Goal: Find specific page/section: Find specific page/section

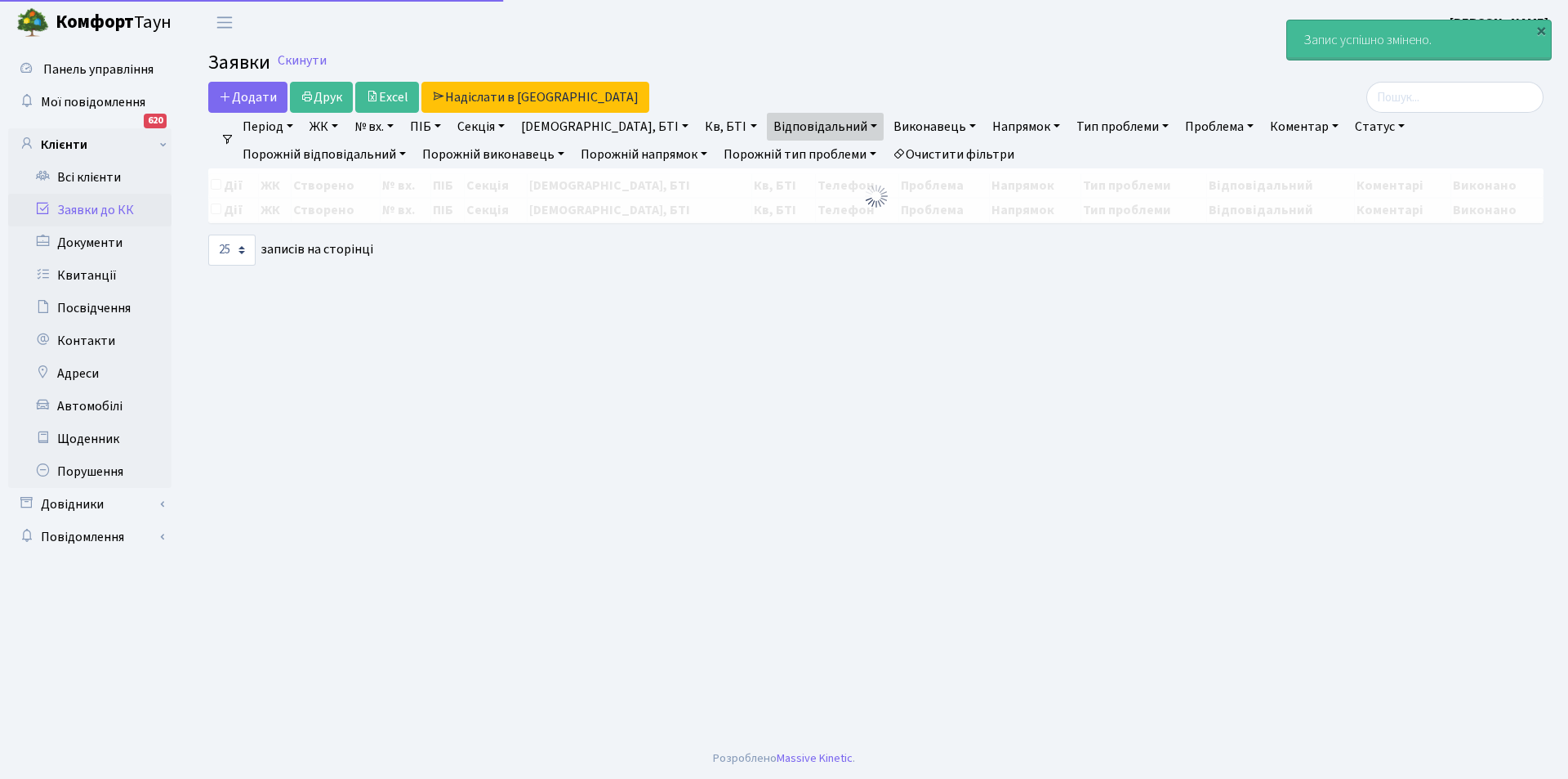
select select "25"
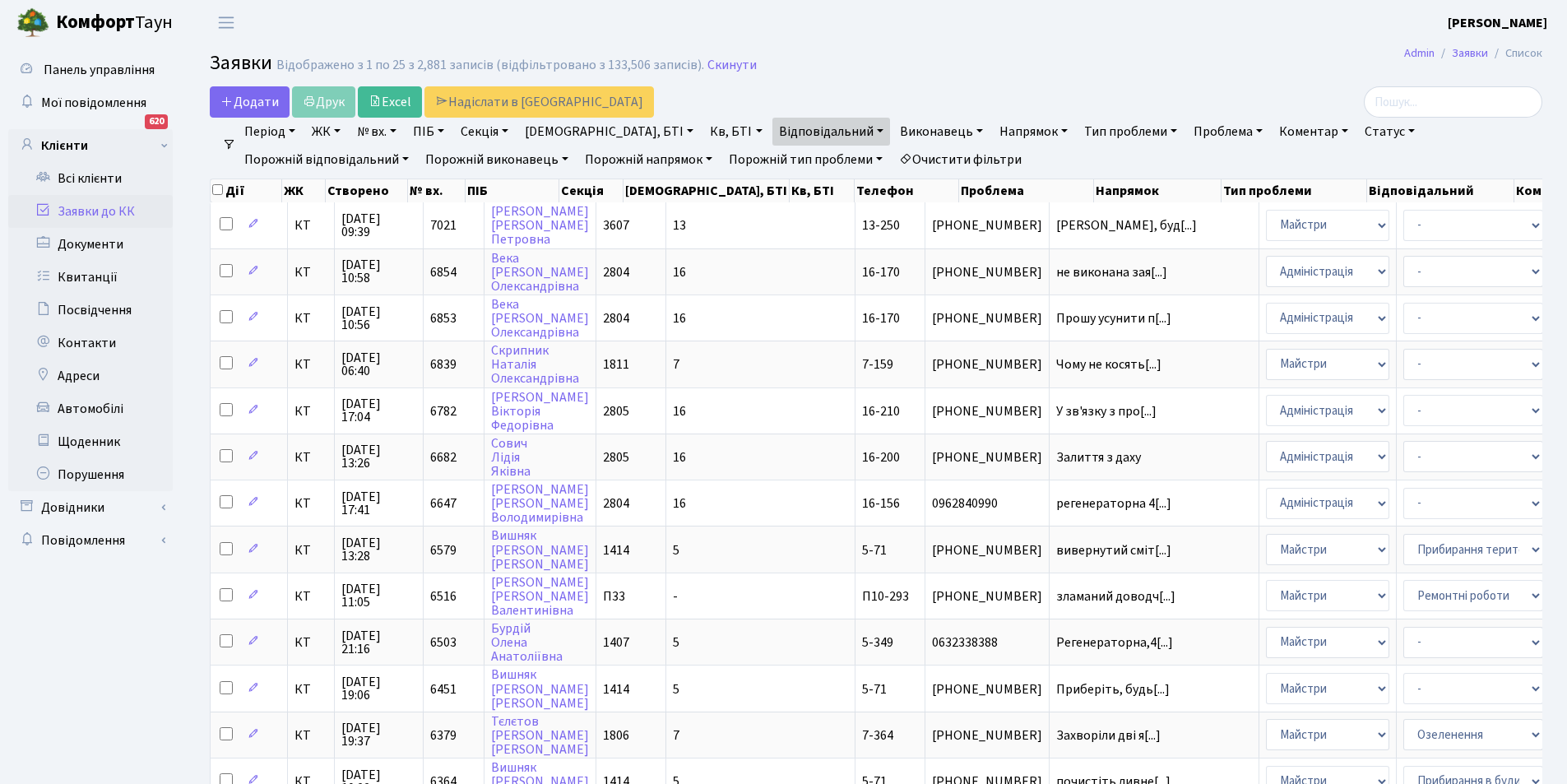
click at [892, 155] on link "Очистити фільтри" at bounding box center [960, 159] width 136 height 28
select select
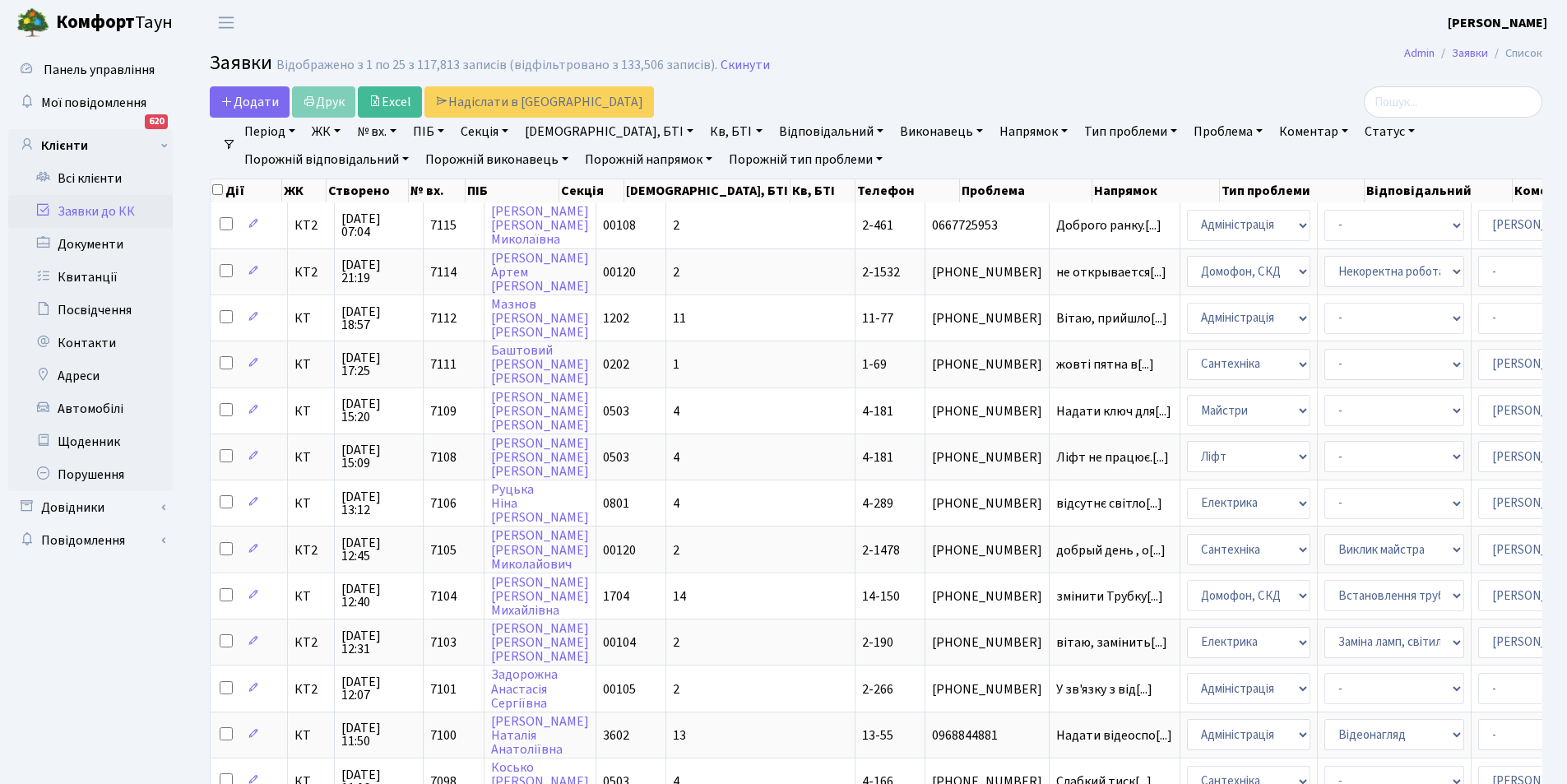
click at [781, 128] on link "Відповідальний" at bounding box center [832, 132] width 118 height 28
click at [784, 126] on link "Відповідальний" at bounding box center [832, 132] width 118 height 28
click at [778, 126] on link "Відповідальний" at bounding box center [832, 132] width 118 height 28
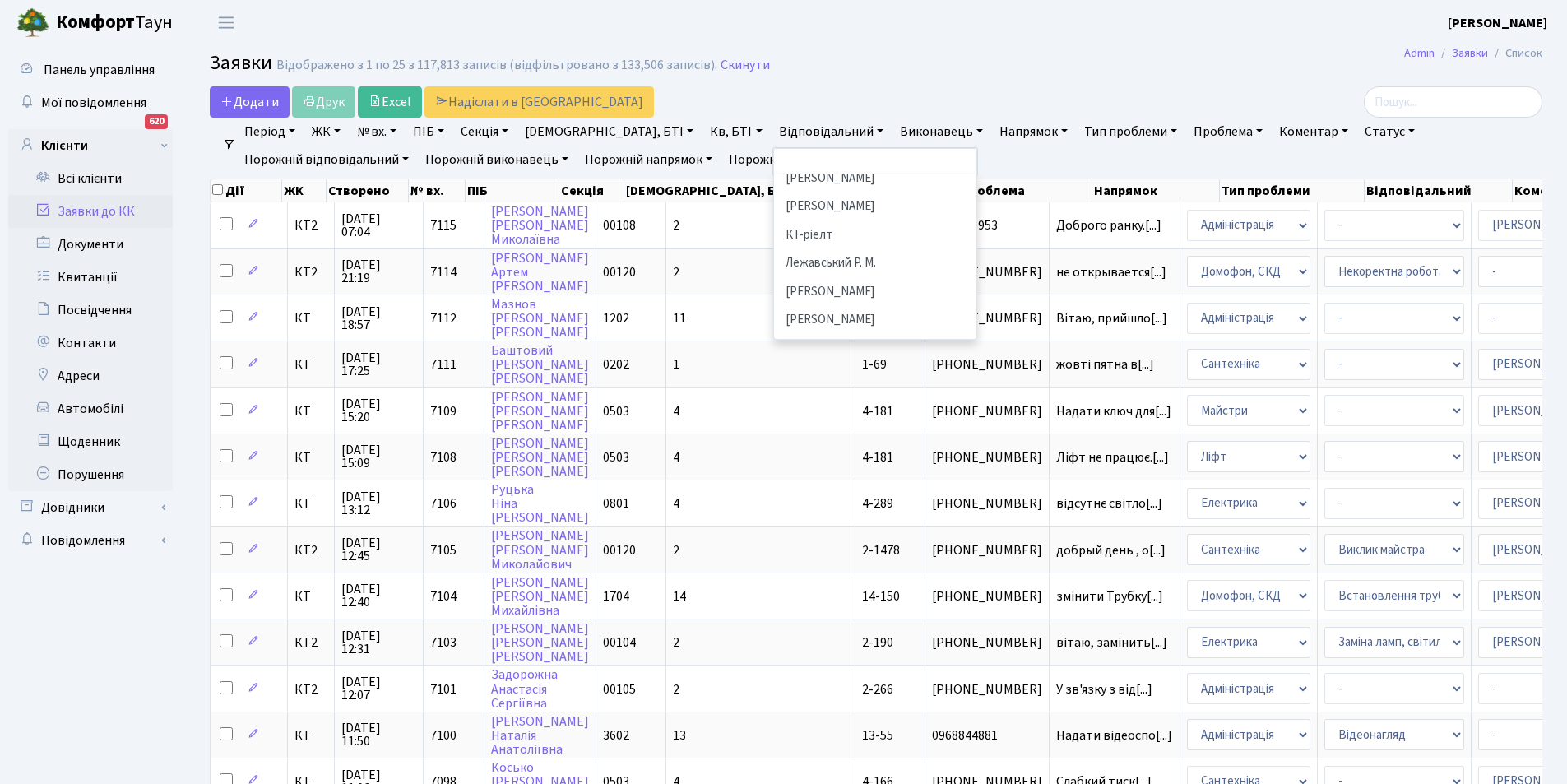
scroll to position [448, 0]
click at [804, 256] on li "[PERSON_NAME]" at bounding box center [875, 271] width 199 height 29
